Goal: Task Accomplishment & Management: Manage account settings

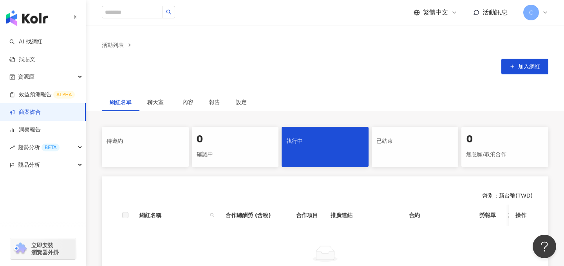
click at [536, 13] on span "C" at bounding box center [531, 13] width 16 height 16
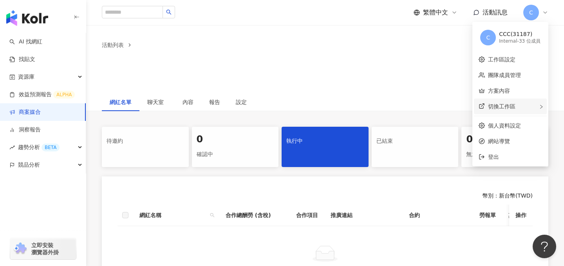
click at [504, 105] on span "切換工作區" at bounding box center [501, 106] width 27 height 6
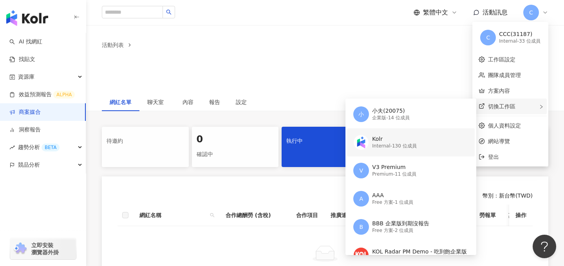
click at [398, 147] on div "Internal - 130 位成員" at bounding box center [394, 146] width 44 height 7
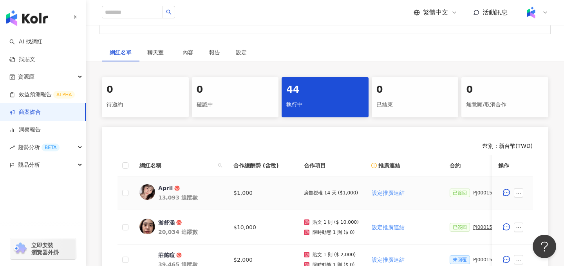
scroll to position [107, 0]
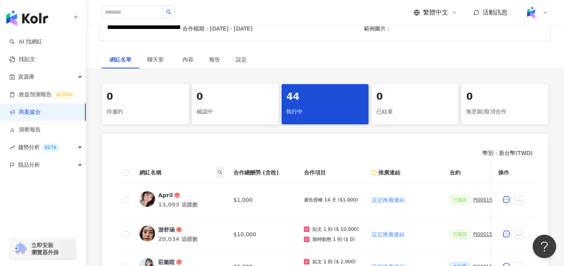
click at [219, 170] on span at bounding box center [220, 173] width 8 height 12
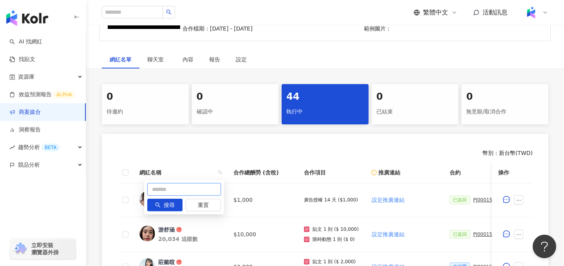
click at [186, 187] on input "text" at bounding box center [184, 189] width 74 height 13
type input "*"
type input "**"
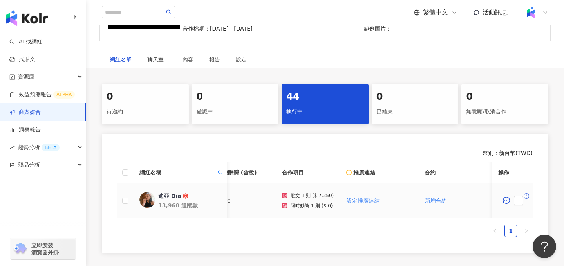
scroll to position [0, 0]
